Goal: Information Seeking & Learning: Learn about a topic

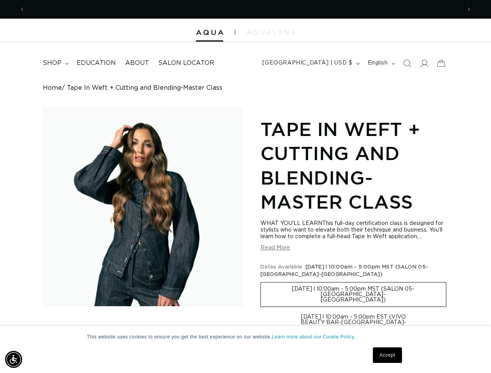
click at [245, 187] on div "Skip to product information Open media 1 in modal 1 / of 1 Tape In Weft + Cutti…" at bounding box center [245, 332] width 405 height 451
click at [14, 360] on img "Accessibility Menu" at bounding box center [13, 359] width 17 height 17
